Goal: Check status: Check status

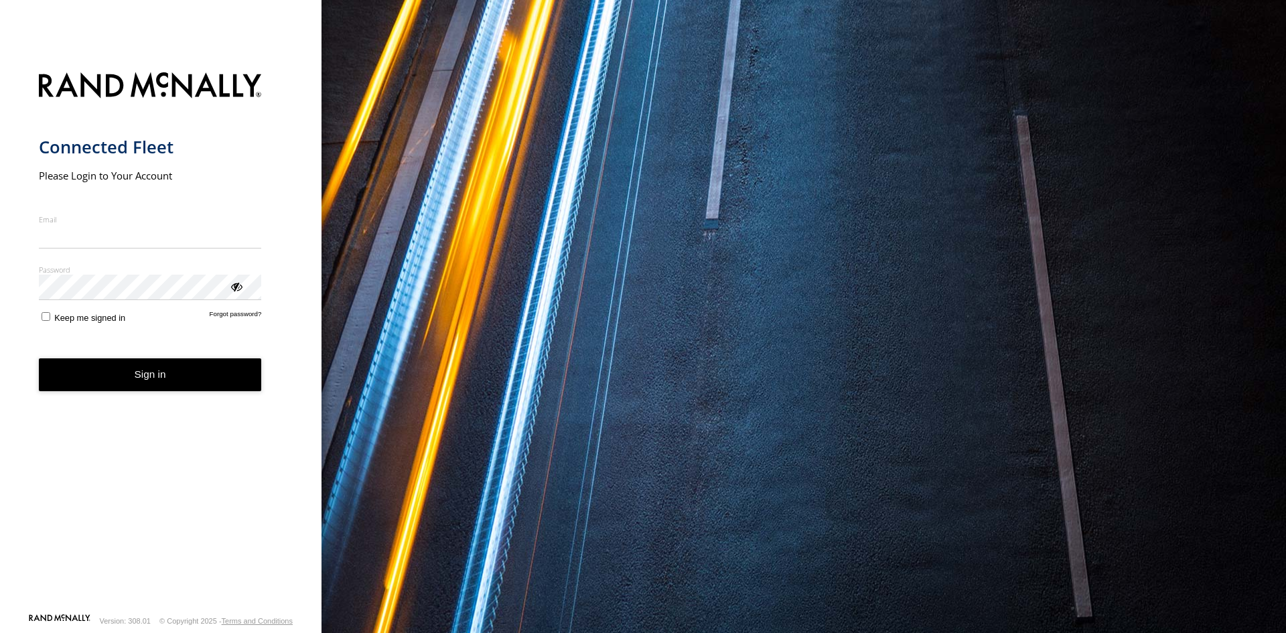
type input "**********"
click at [167, 379] on button "Sign in" at bounding box center [150, 374] width 223 height 33
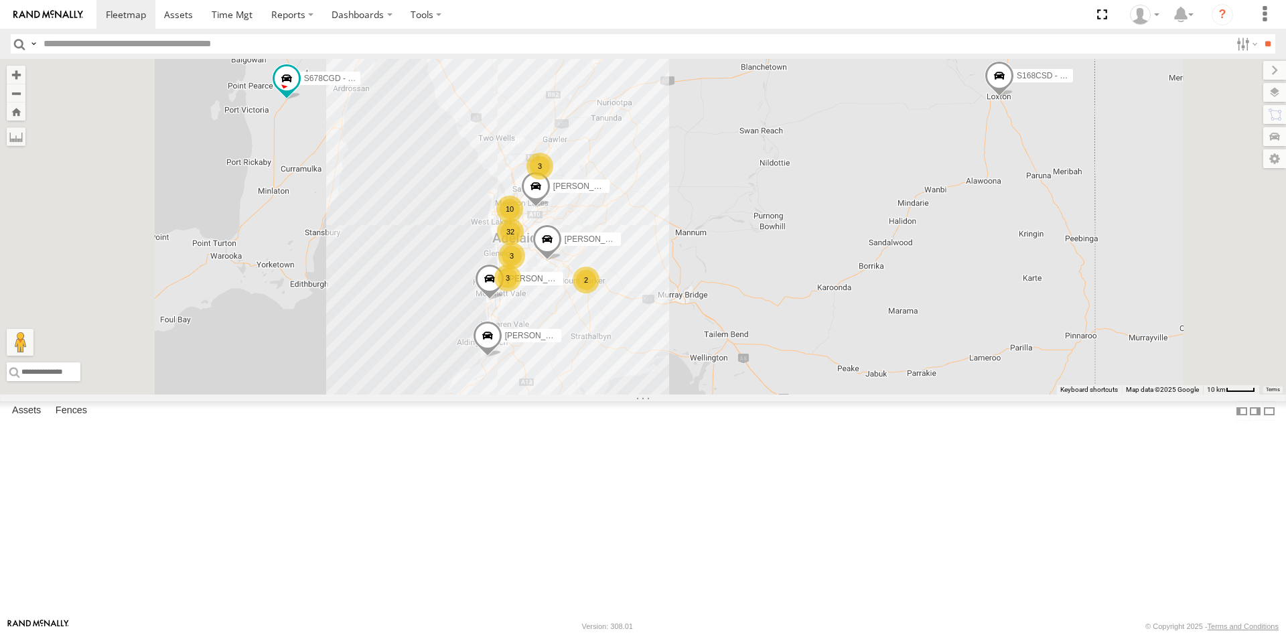
scroll to position [134, 0]
click at [0, 0] on div "S168CSD - Fridge It Spaceship" at bounding box center [0, 0] width 0 height 0
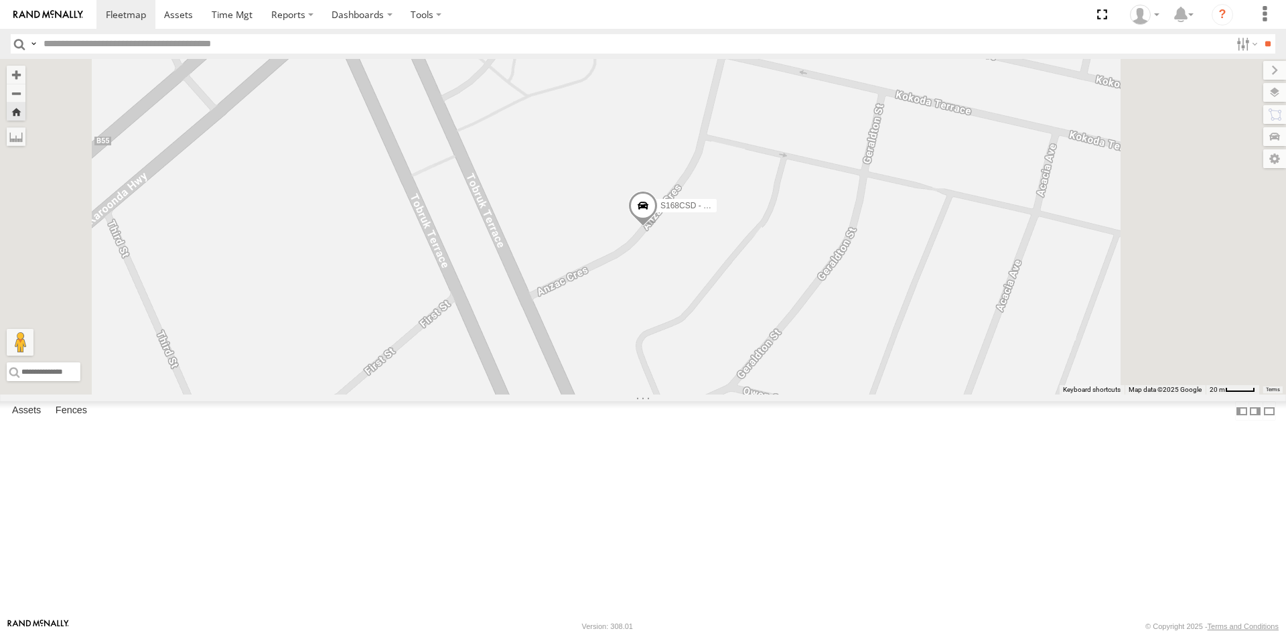
click at [658, 227] on span at bounding box center [642, 209] width 29 height 36
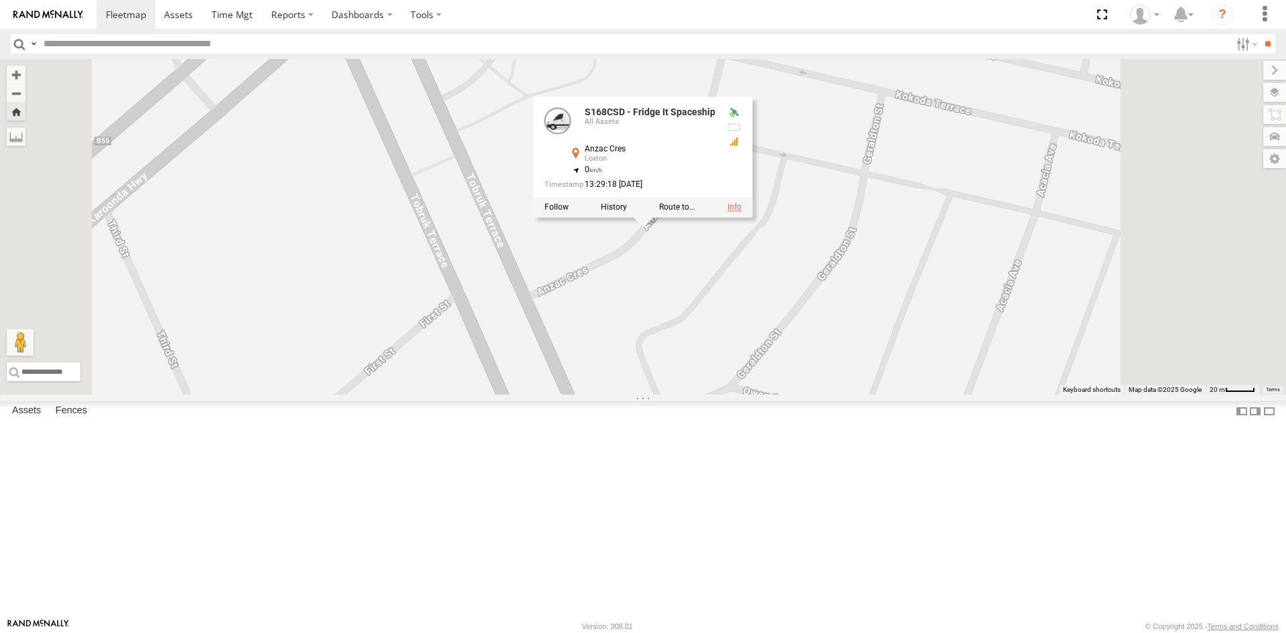
click at [742, 212] on link at bounding box center [735, 206] width 14 height 9
